Goal: Information Seeking & Learning: Learn about a topic

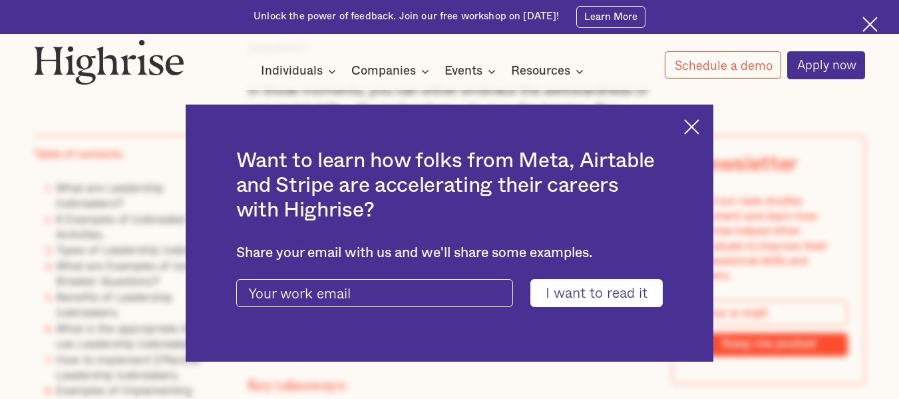
scroll to position [959, 0]
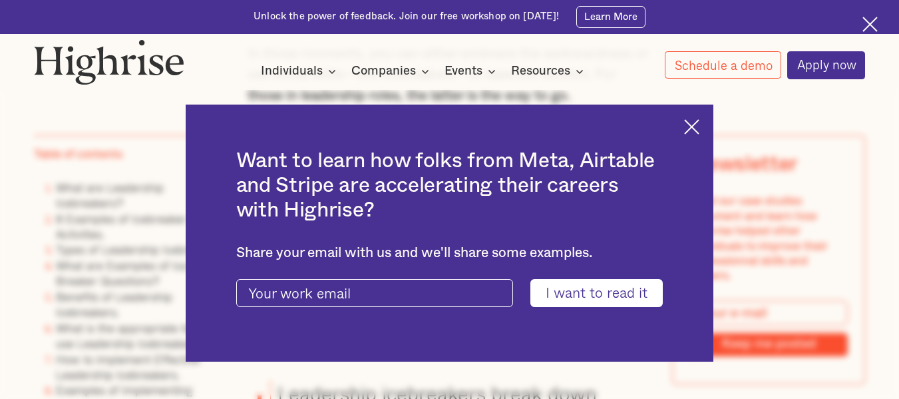
click at [700, 120] on img at bounding box center [691, 126] width 15 height 15
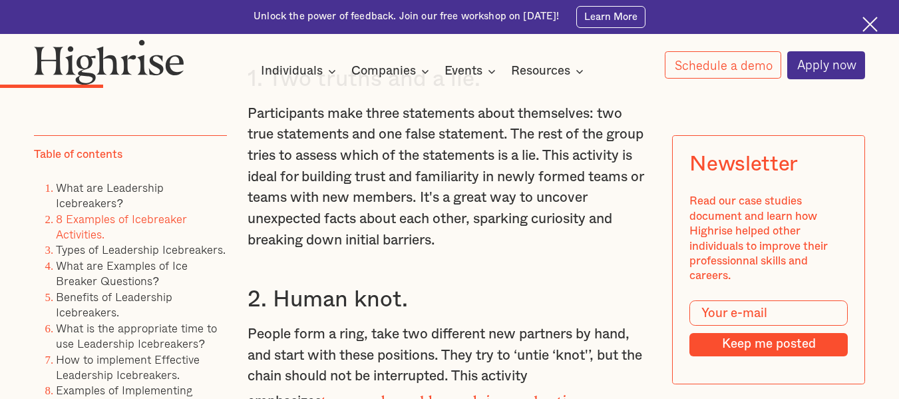
scroll to position [2929, 0]
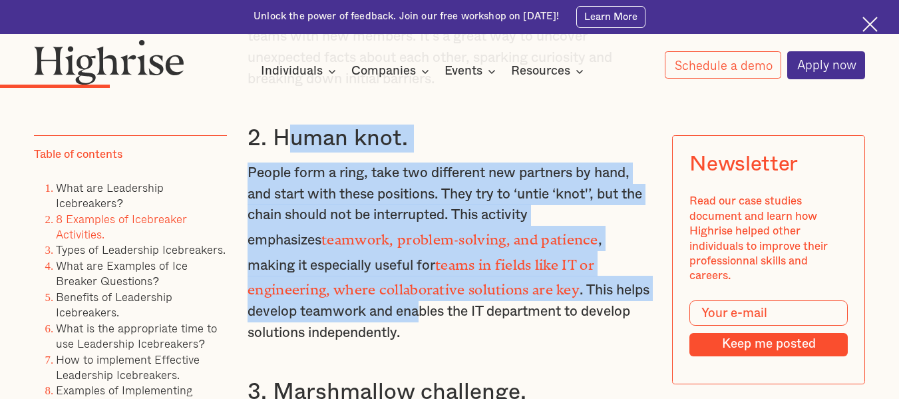
drag, startPoint x: 280, startPoint y: 156, endPoint x: 369, endPoint y: 323, distance: 189.7
click at [369, 323] on div "What are Leadership Icebreakers? Leadership icebreakers are team activities des…" at bounding box center [450, 313] width 404 height 2481
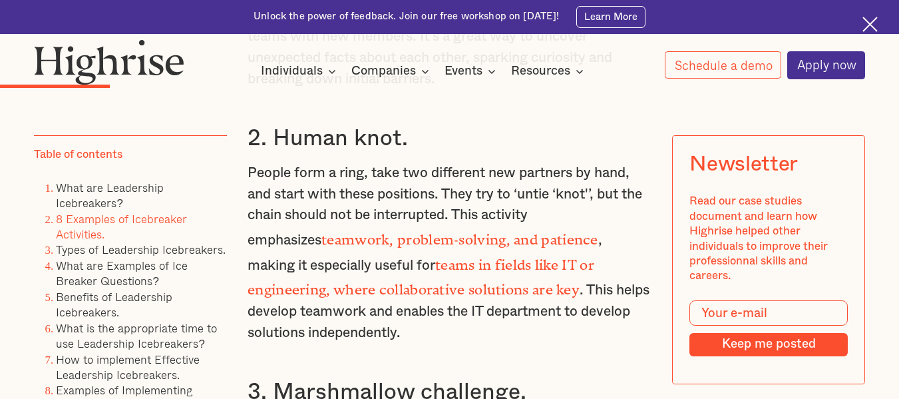
click at [273, 152] on h3 "2. Human knot." at bounding box center [450, 138] width 404 height 28
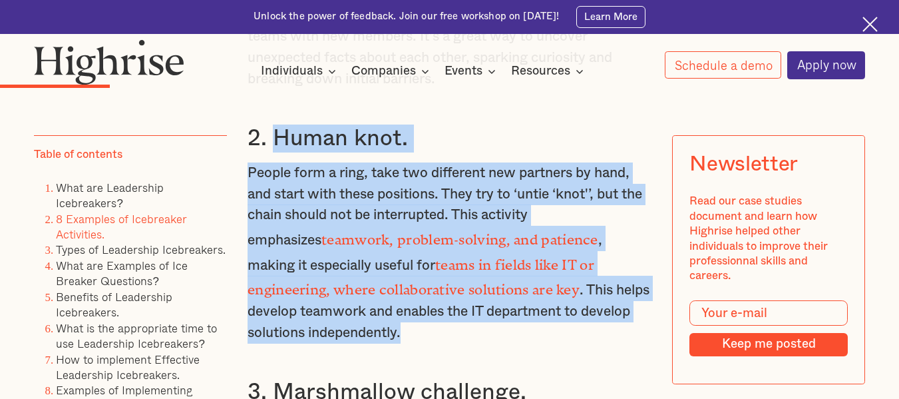
drag, startPoint x: 273, startPoint y: 162, endPoint x: 366, endPoint y: 349, distance: 208.7
click at [366, 349] on div "What are Leadership Icebreakers? Leadership icebreakers are team activities des…" at bounding box center [450, 313] width 404 height 2481
copy div "Human knot. People form a ring, take two different new partners by hand, and st…"
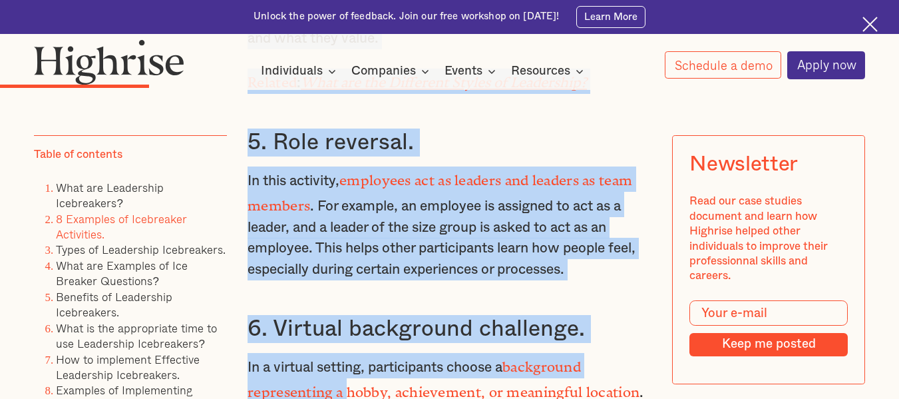
scroll to position [3632, 0]
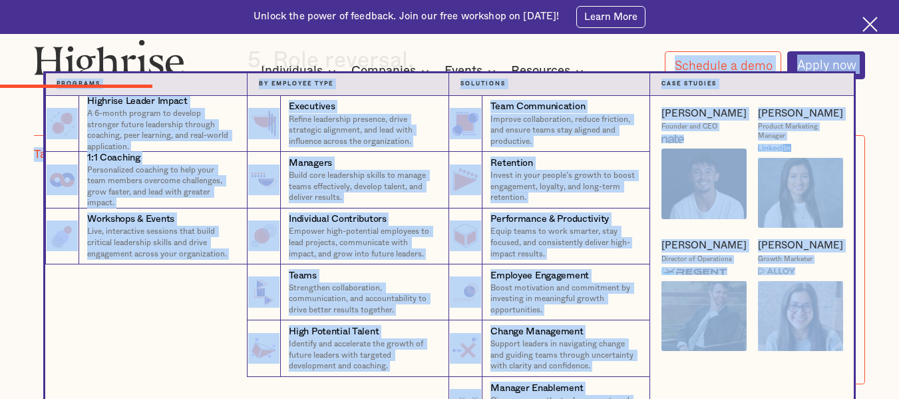
drag, startPoint x: 272, startPoint y: 298, endPoint x: 354, endPoint y: 73, distance: 239.5
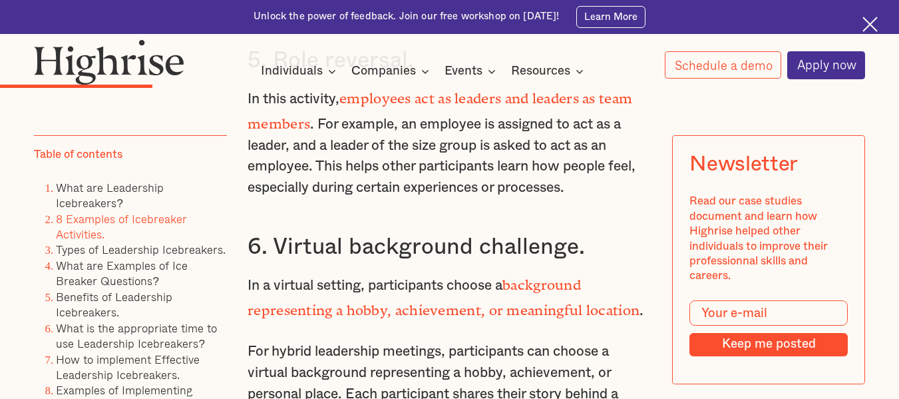
click at [384, 115] on p "In this activity, employees act as leaders and leaders as team members . For ex…" at bounding box center [450, 141] width 404 height 113
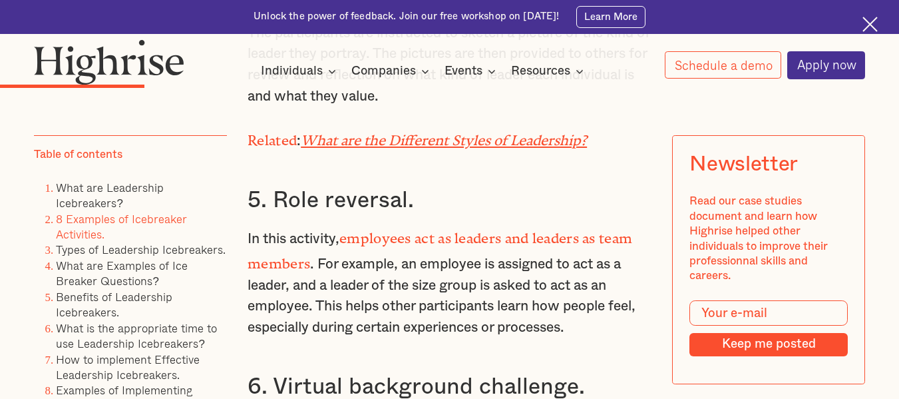
scroll to position [3473, 0]
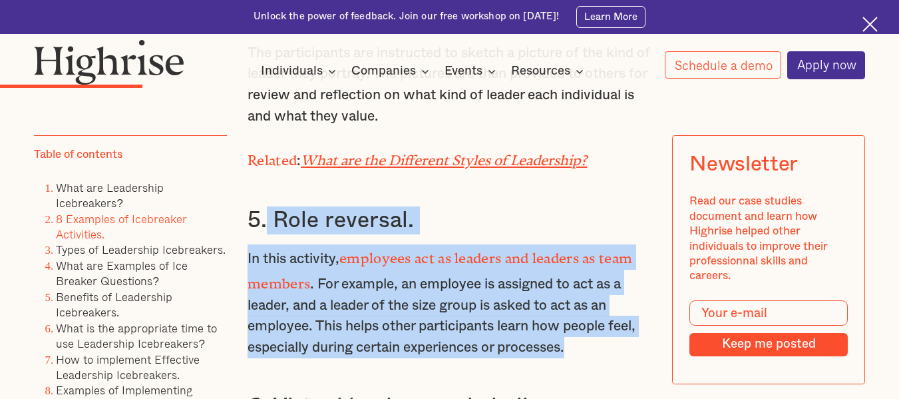
drag, startPoint x: 267, startPoint y: 218, endPoint x: 584, endPoint y: 342, distance: 340.2
copy div "Role reversal. In this activity, employees act as leaders and leaders as team m…"
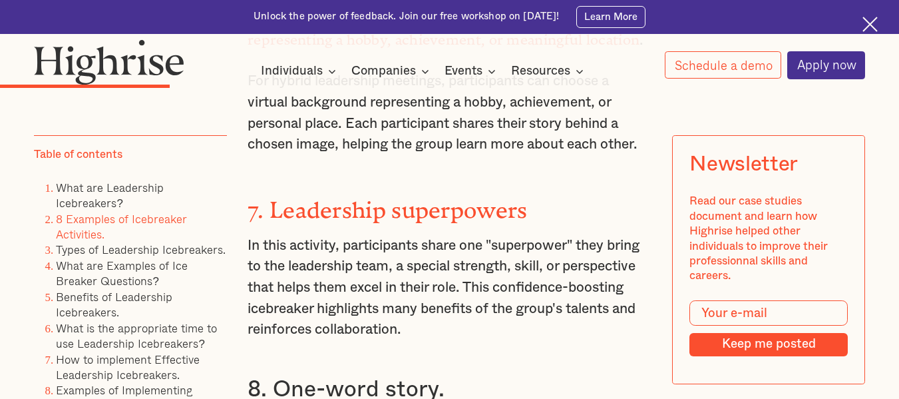
scroll to position [3901, 0]
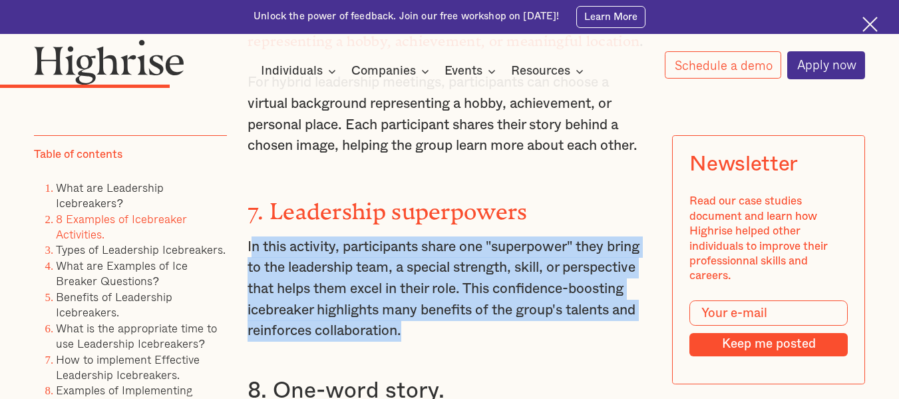
drag, startPoint x: 248, startPoint y: 230, endPoint x: 563, endPoint y: 318, distance: 327.4
click at [563, 318] on p "In this activity, participants share one "superpower" they bring to the leaders…" at bounding box center [450, 288] width 404 height 105
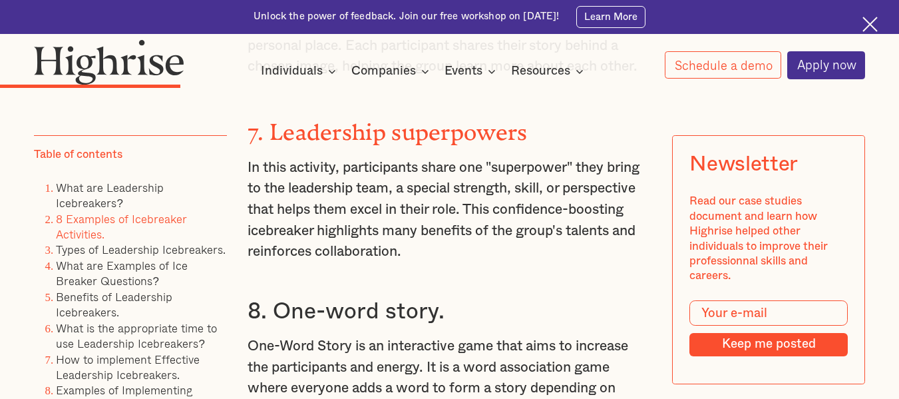
scroll to position [4088, 0]
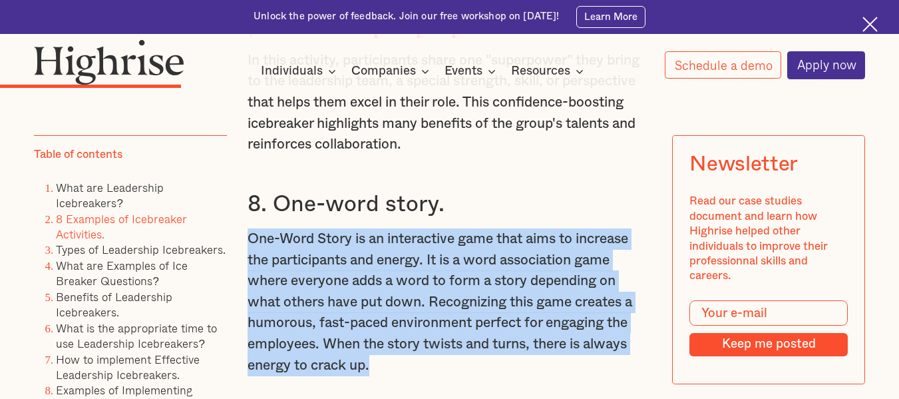
drag, startPoint x: 248, startPoint y: 224, endPoint x: 390, endPoint y: 381, distance: 211.2
copy p "One-Word Story is an interactive game that aims to increase the participants an…"
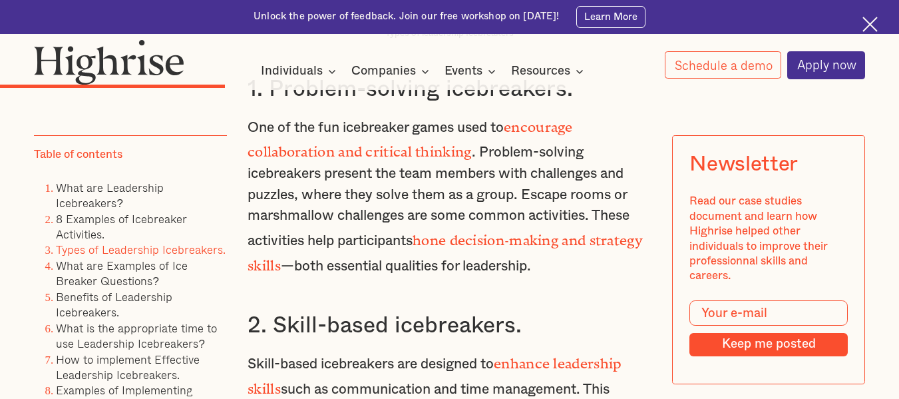
scroll to position [4754, 0]
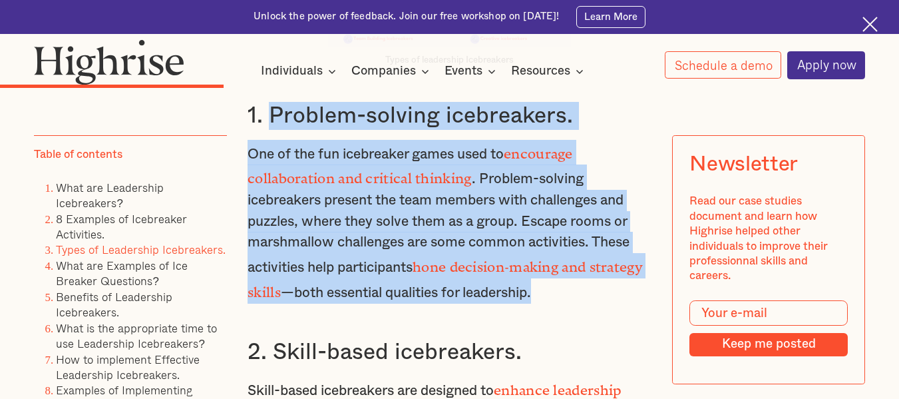
drag, startPoint x: 266, startPoint y: 112, endPoint x: 601, endPoint y: 279, distance: 373.7
copy div "Problem-solving icebreakers. One of the fun icebreaker games used to encourage …"
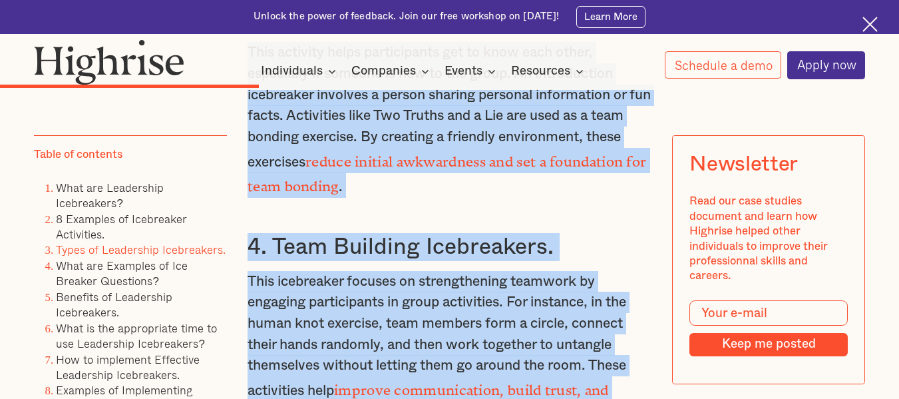
scroll to position [5356, 0]
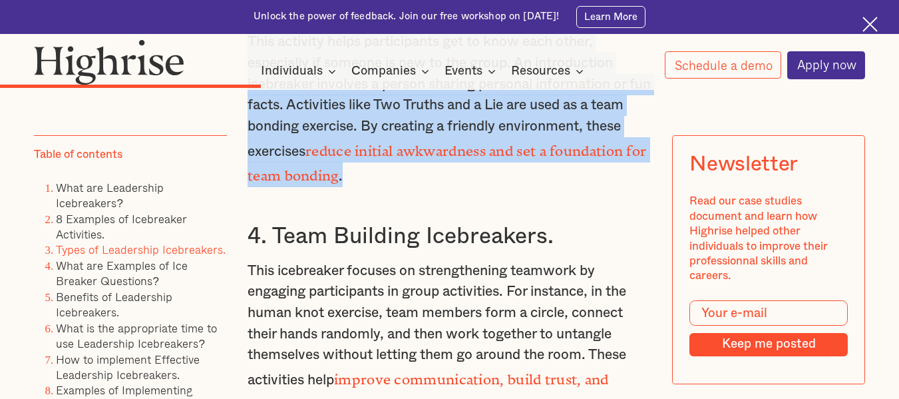
drag, startPoint x: 271, startPoint y: 232, endPoint x: 588, endPoint y: 142, distance: 329.2
copy div "Introduction icebreakers. This activity helps participants get to know each oth…"
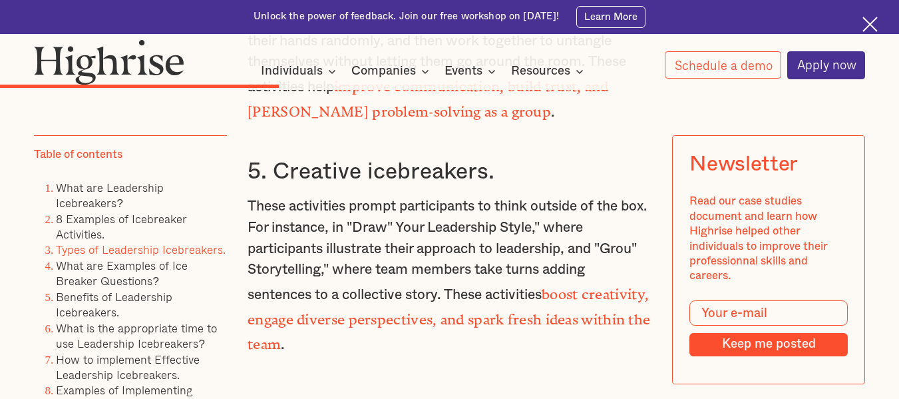
scroll to position [5622, 0]
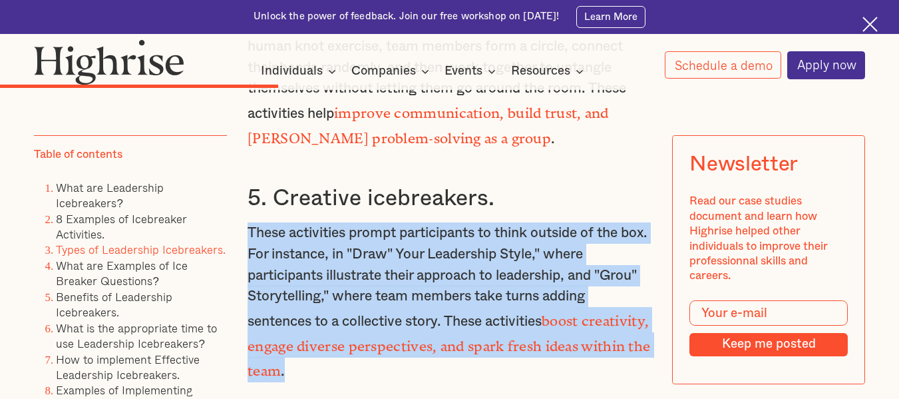
drag, startPoint x: 246, startPoint y: 196, endPoint x: 358, endPoint y: 326, distance: 170.9
click at [358, 326] on p "These activities prompt participants to think outside of the box. For instance,…" at bounding box center [450, 302] width 404 height 160
copy p "These activities prompt participants to think outside of the box. For instance,…"
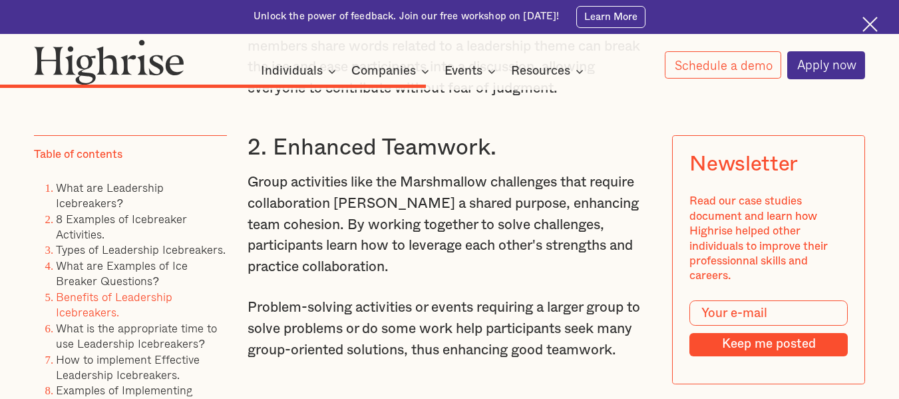
scroll to position [8019, 0]
